Goal: Use online tool/utility: Utilize a website feature to perform a specific function

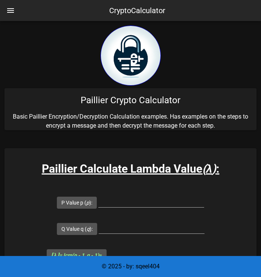
scroll to position [54, 0]
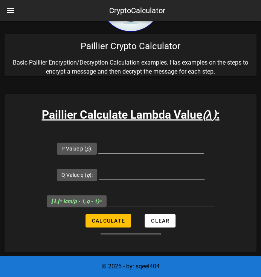
click at [118, 150] on input "P Value p ( p ):" at bounding box center [151, 147] width 106 height 12
type input "107"
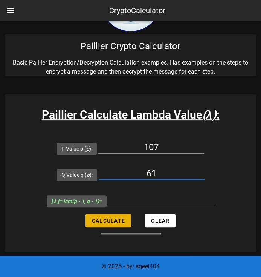
type input "61"
click at [103, 221] on span "Calculate" at bounding box center [107, 221] width 33 height 6
type input "3180"
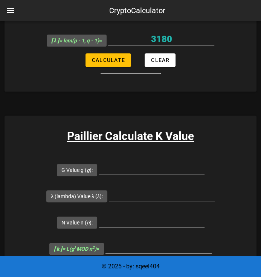
scroll to position [224, 0]
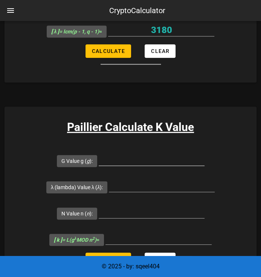
click at [126, 158] on input "G Value g ( g ):" at bounding box center [151, 160] width 106 height 12
type input "7019"
type input "3180"
click at [137, 214] on input "N Value n ( n ):" at bounding box center [151, 212] width 106 height 12
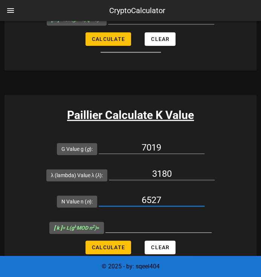
type input "6527"
click at [135, 223] on input "[ k ] = L(g λ MOD n 2 ) =" at bounding box center [158, 227] width 106 height 12
click at [147, 224] on input "[ k ] = L(g λ MOD n 2 ) =" at bounding box center [158, 227] width 106 height 12
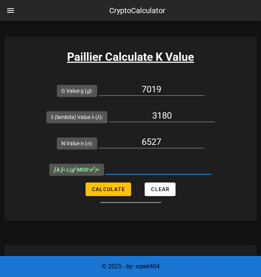
scroll to position [295, 0]
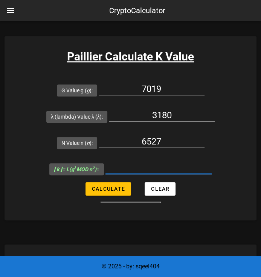
click at [150, 165] on input "[ k ] = L(g λ MOD n 2 ) =" at bounding box center [158, 168] width 106 height 12
click at [137, 165] on input "[ k ] = L(g λ MOD n 2 ) =" at bounding box center [158, 168] width 106 height 12
click at [148, 164] on input "[ k ] = L(g λ MOD n 2 ) =" at bounding box center [158, 168] width 106 height 12
click at [155, 168] on input "[ k ] = L(g λ MOD n 2 ) =" at bounding box center [158, 168] width 106 height 12
click at [191, 120] on input "3180" at bounding box center [162, 115] width 106 height 12
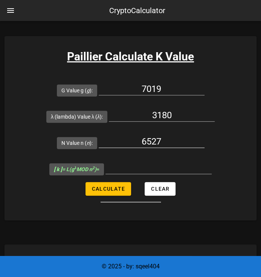
click at [182, 135] on div "6527" at bounding box center [151, 143] width 106 height 25
click at [179, 139] on input "6527" at bounding box center [151, 142] width 106 height 12
click at [156, 169] on input "[ k ] = L(g λ MOD n 2 ) =" at bounding box center [158, 168] width 106 height 12
click at [109, 191] on span "Calculate" at bounding box center [107, 189] width 33 height 6
type input "5143"
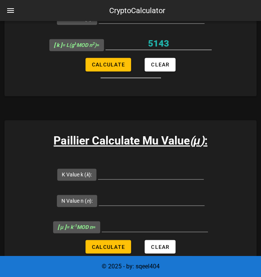
scroll to position [420, 0]
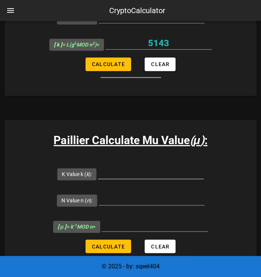
click at [145, 171] on input "K Value k ( k ):" at bounding box center [151, 173] width 106 height 12
click at [130, 171] on input "K Value k ( k ):" at bounding box center [151, 173] width 106 height 12
type input "4"
type input "5143"
click at [155, 196] on input "N Value n ( n ):" at bounding box center [151, 199] width 106 height 12
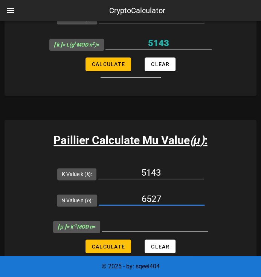
type input "6527"
click at [167, 220] on input "[ μ ] = k -1 MOD n =" at bounding box center [154, 226] width 106 height 12
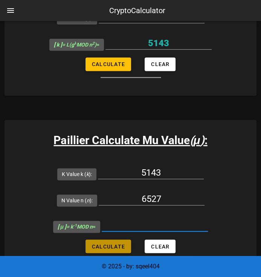
click at [116, 244] on span "Calculate" at bounding box center [107, 247] width 33 height 6
type input "6145"
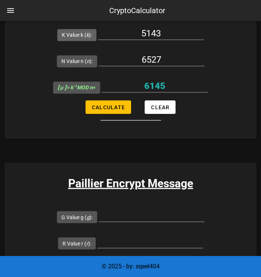
scroll to position [591, 0]
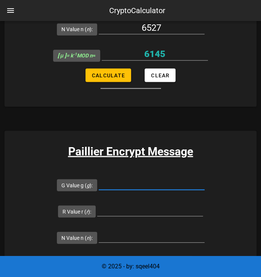
click at [170, 182] on input "G Value g ( g ):" at bounding box center [151, 184] width 106 height 12
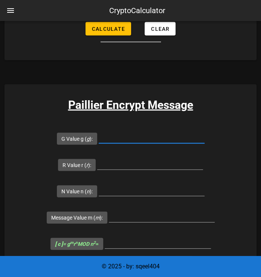
scroll to position [642, 0]
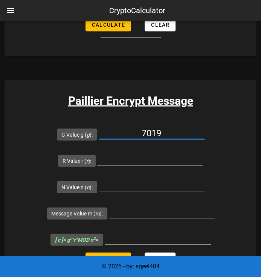
type input "7019"
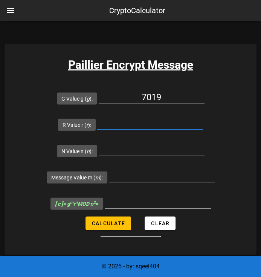
scroll to position [678, 0]
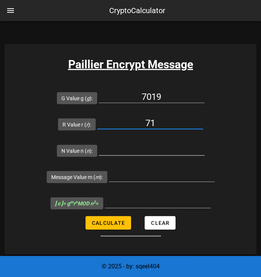
type input "71"
click at [152, 149] on input "N Value n ( n ):" at bounding box center [151, 150] width 106 height 12
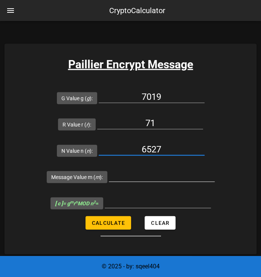
type input "6527"
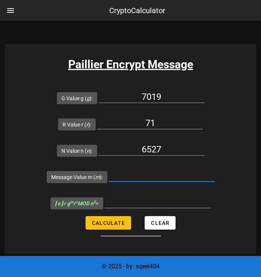
click at [167, 174] on input "Message Value m ( m ):" at bounding box center [162, 176] width 106 height 12
type input "7019"
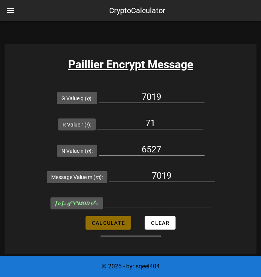
click at [118, 223] on span "Calculate" at bounding box center [107, 223] width 33 height 6
type input "26312259"
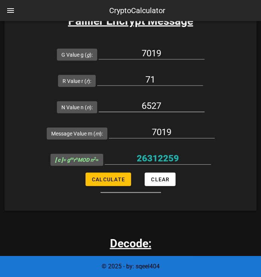
scroll to position [721, 0]
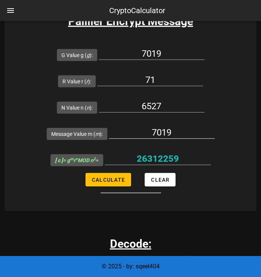
click at [187, 128] on input "7019" at bounding box center [162, 133] width 106 height 12
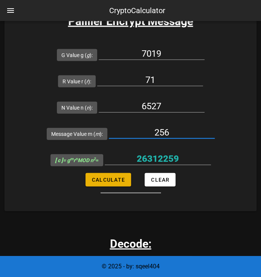
type input "256"
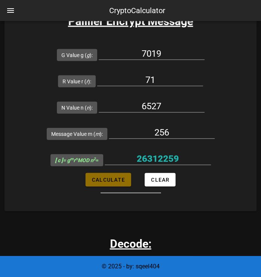
click at [115, 177] on span "Calculate" at bounding box center [107, 180] width 33 height 6
type input "22787030"
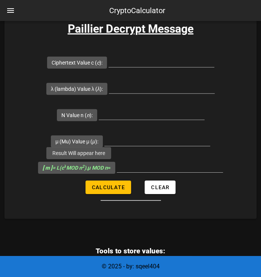
scroll to position [989, 0]
click at [173, 60] on input "Ciphertext Value c ( c ):" at bounding box center [161, 61] width 106 height 12
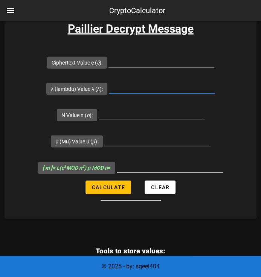
click at [173, 82] on input "λ (lambda) Value λ ( λ ):" at bounding box center [162, 88] width 106 height 12
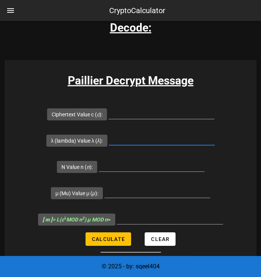
scroll to position [937, 0]
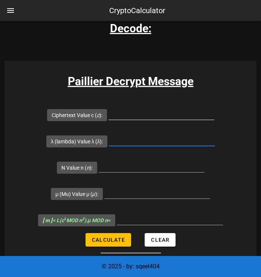
click at [158, 120] on div at bounding box center [161, 118] width 106 height 20
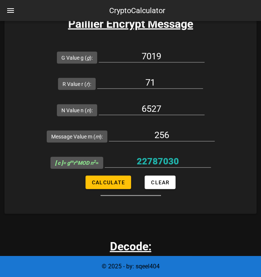
scroll to position [717, 0]
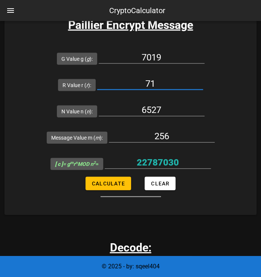
click at [170, 84] on input "71" at bounding box center [150, 84] width 106 height 12
type input "72"
click at [96, 184] on span "Calculate" at bounding box center [107, 184] width 33 height 6
type input "6155676"
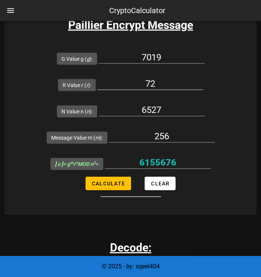
click at [167, 83] on input "72" at bounding box center [150, 84] width 106 height 12
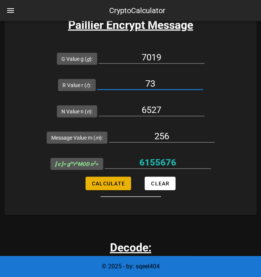
type input "73"
click at [108, 179] on button "Calculate" at bounding box center [107, 184] width 45 height 14
type input "26435665"
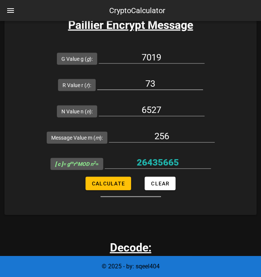
click at [161, 82] on input "73" at bounding box center [150, 84] width 106 height 12
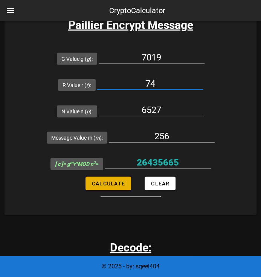
type input "74"
click at [99, 182] on span "Calculate" at bounding box center [107, 184] width 33 height 6
type input "5713316"
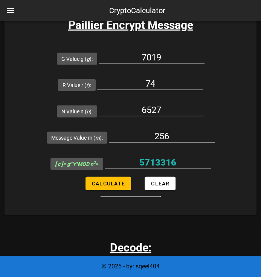
click at [170, 79] on input "74" at bounding box center [150, 84] width 106 height 12
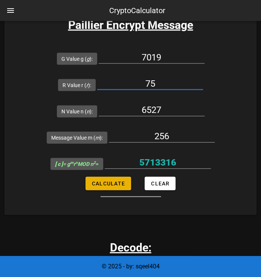
type input "75"
click at [114, 183] on span "Calculate" at bounding box center [107, 184] width 33 height 6
type input "21573373"
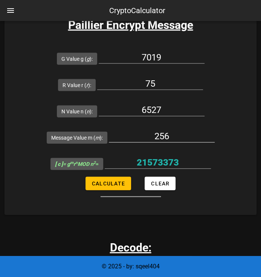
click at [172, 144] on div "256" at bounding box center [162, 140] width 106 height 20
click at [174, 136] on input "256" at bounding box center [162, 136] width 106 height 12
type input "2"
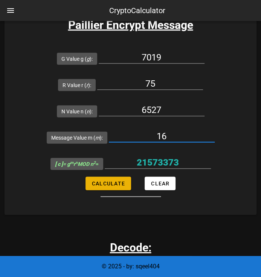
type input "16"
click at [120, 185] on span "Calculate" at bounding box center [107, 184] width 33 height 6
type input "35730009"
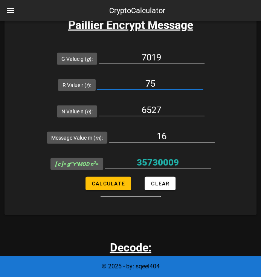
click at [164, 82] on input "75" at bounding box center [150, 84] width 106 height 12
type input "76"
click at [112, 183] on span "Calculate" at bounding box center [107, 184] width 33 height 6
type input "22037180"
click at [164, 86] on input "76" at bounding box center [150, 84] width 106 height 12
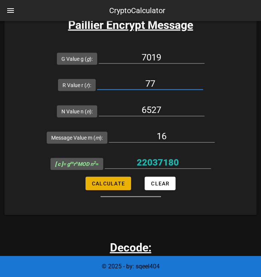
type input "77"
click at [108, 181] on span "Calculate" at bounding box center [107, 184] width 33 height 6
type input "30448834"
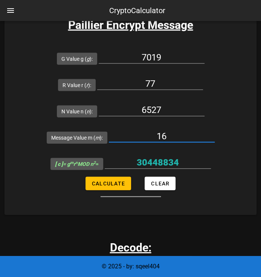
click at [168, 139] on input "16" at bounding box center [162, 136] width 106 height 12
type input "1"
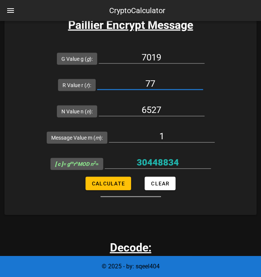
click at [166, 88] on input "77" at bounding box center [150, 84] width 106 height 12
type input "78"
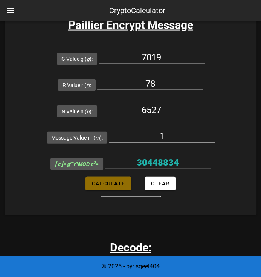
click at [108, 182] on span "Calculate" at bounding box center [107, 184] width 33 height 6
type input "35591"
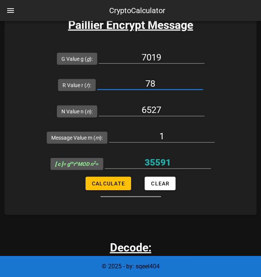
click at [161, 78] on input "78" at bounding box center [150, 84] width 106 height 12
type input "79"
click at [111, 188] on button "Calculate" at bounding box center [107, 184] width 45 height 14
type input "31639803"
click at [154, 86] on input "79" at bounding box center [150, 84] width 106 height 12
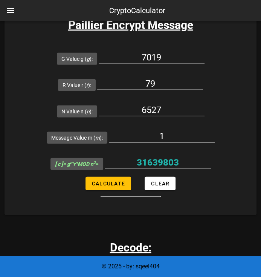
click at [154, 86] on input "79" at bounding box center [150, 84] width 106 height 12
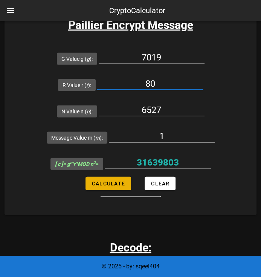
type input "80"
click at [97, 178] on button "Calculate" at bounding box center [107, 184] width 45 height 14
type input "28502453"
